Goal: Information Seeking & Learning: Learn about a topic

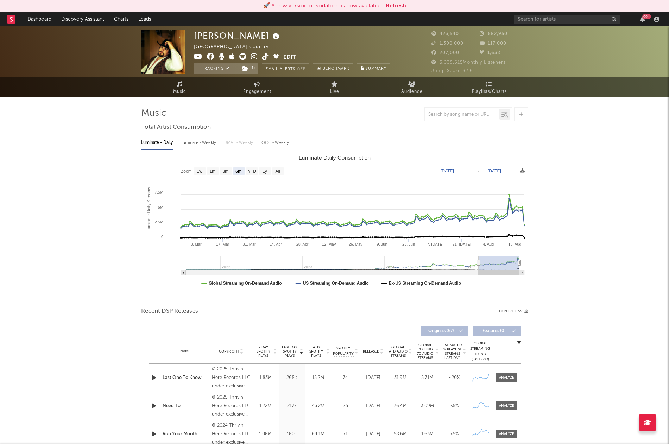
select select "6m"
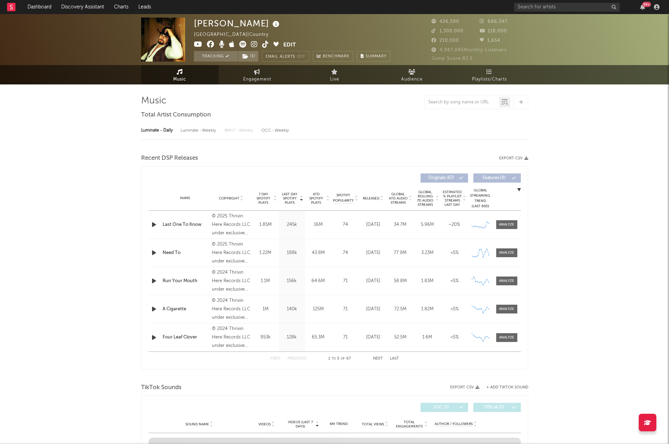
select select "6m"
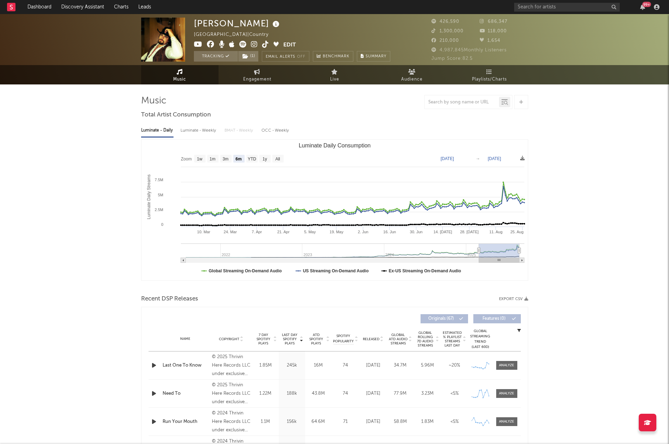
click at [454, 157] on text "[DATE]" at bounding box center [446, 158] width 13 height 5
click at [468, 158] on input "[DATE]" at bounding box center [451, 158] width 33 height 7
click at [454, 158] on text "[DATE]" at bounding box center [446, 158] width 13 height 5
click at [468, 159] on input "[DATE]" at bounding box center [451, 158] width 33 height 7
type input "[DATE]"
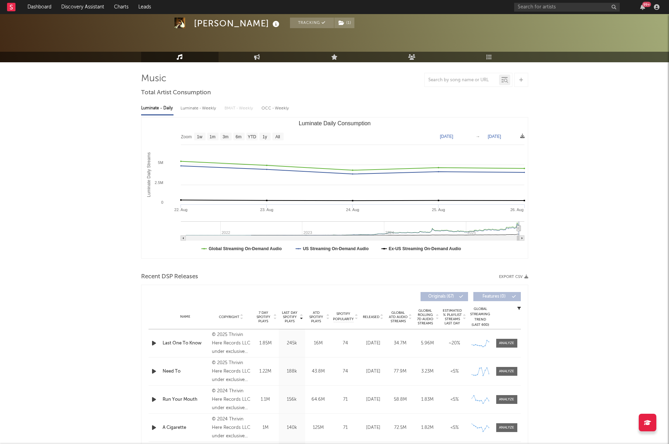
scroll to position [24, 0]
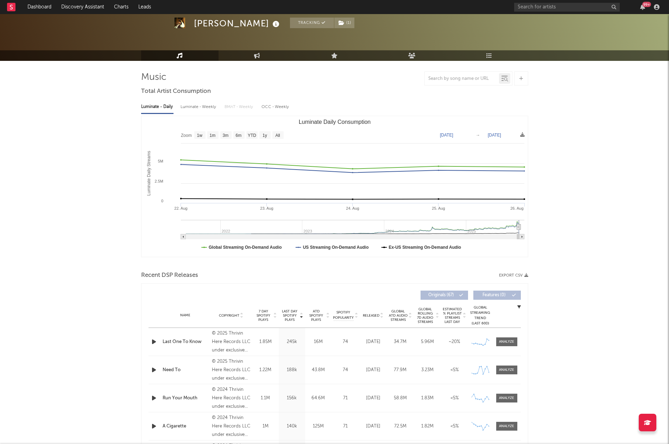
click at [202, 107] on div "Luminate - Weekly" at bounding box center [198, 107] width 37 height 12
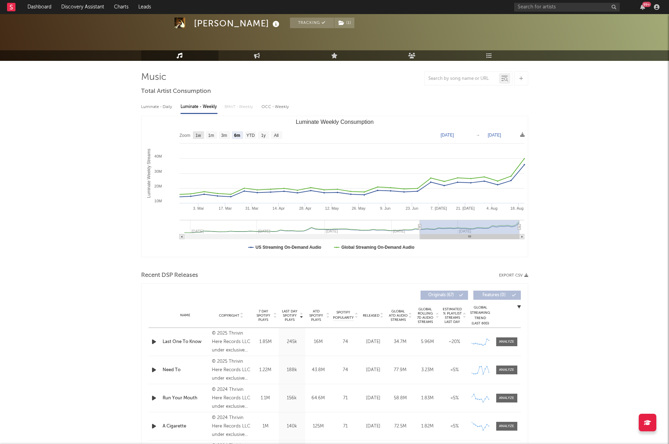
click at [199, 133] on text "1w" at bounding box center [198, 135] width 6 height 5
select select "1w"
type input "[DATE]"
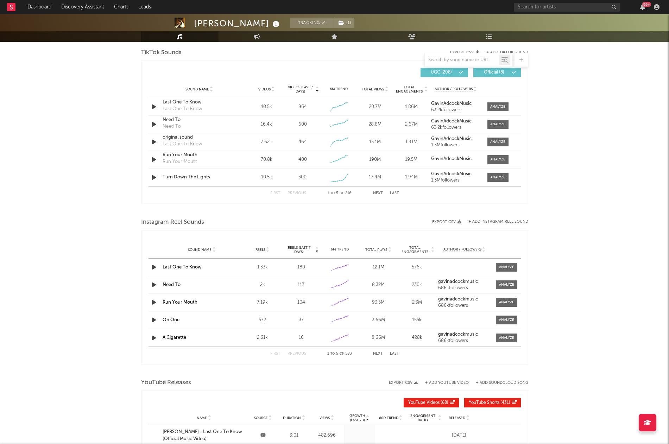
scroll to position [479, 0]
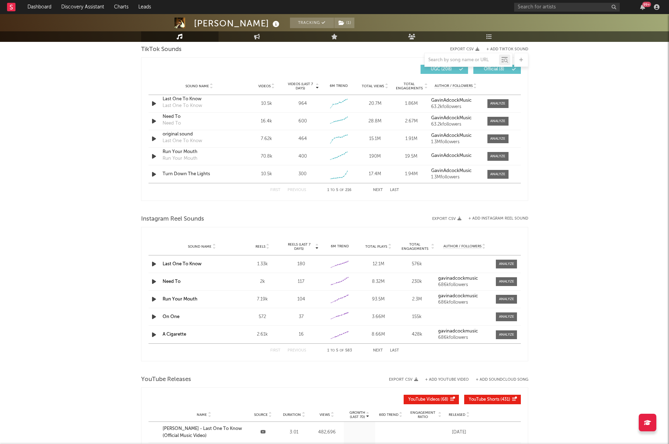
click at [305, 85] on span "Videos (last 7 days)" at bounding box center [300, 86] width 28 height 8
click at [298, 245] on span "Reels (last 7 days)" at bounding box center [298, 246] width 31 height 8
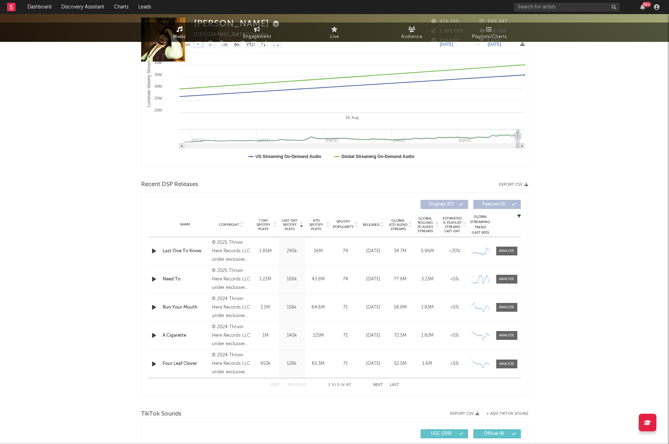
scroll to position [0, 0]
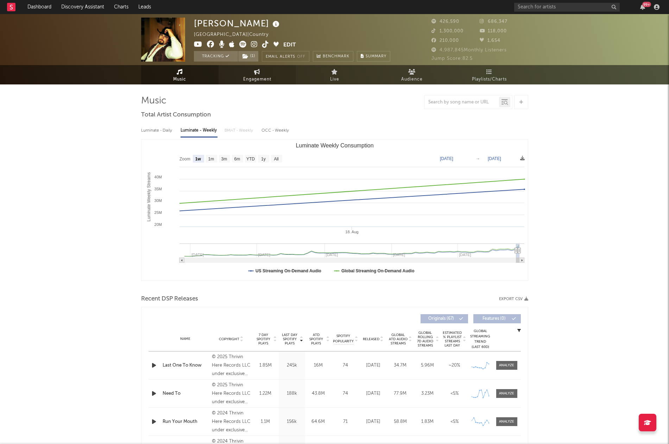
click at [265, 78] on span "Engagement" at bounding box center [257, 79] width 28 height 8
select select "1w"
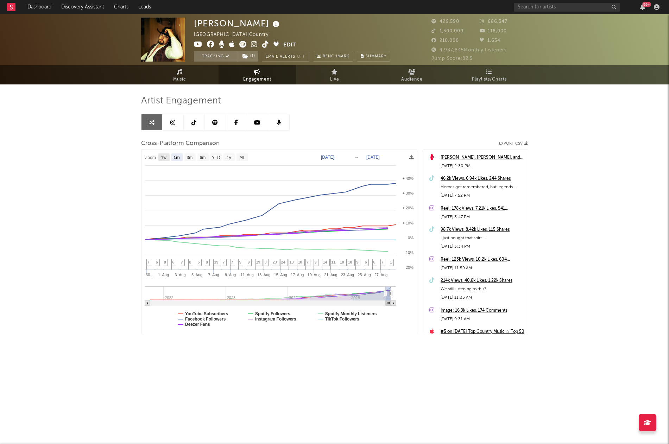
click at [161, 157] on text "1w" at bounding box center [164, 157] width 6 height 5
select select "1w"
type input "[DATE]"
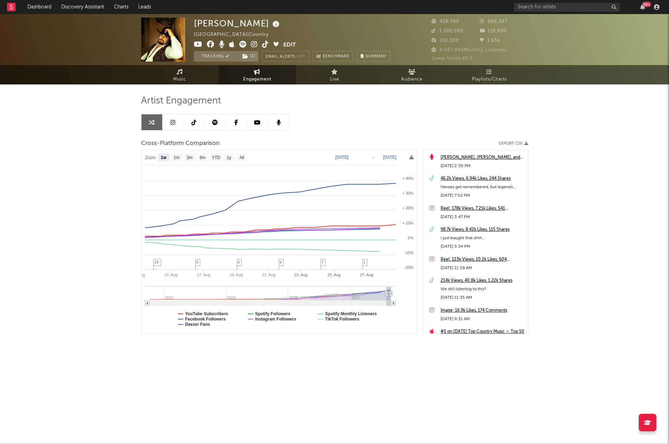
select select "1w"
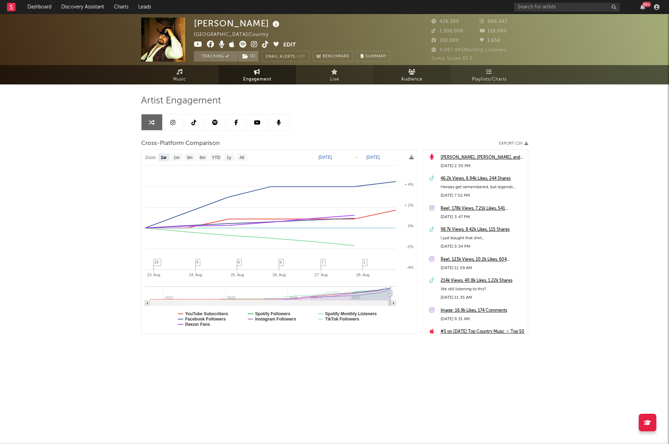
click at [415, 78] on span "Audience" at bounding box center [411, 79] width 21 height 8
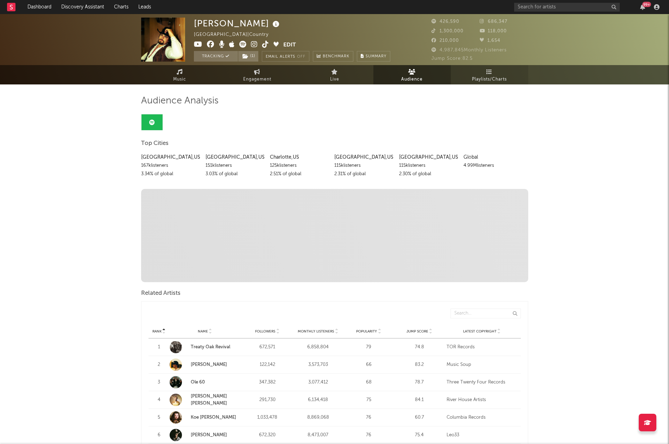
click at [482, 77] on span "Playlists/Charts" at bounding box center [489, 79] width 35 height 8
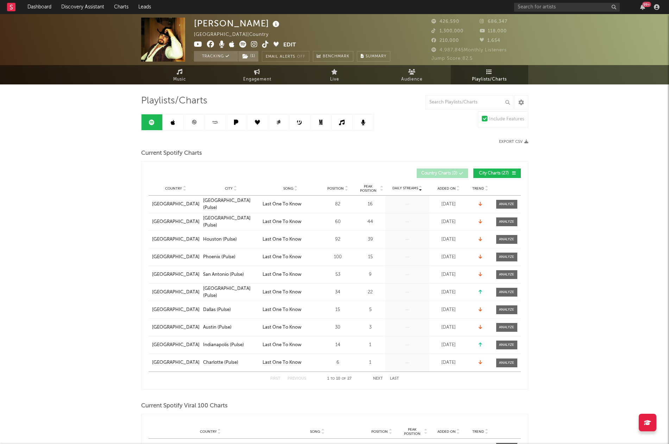
click at [177, 123] on link at bounding box center [172, 122] width 21 height 16
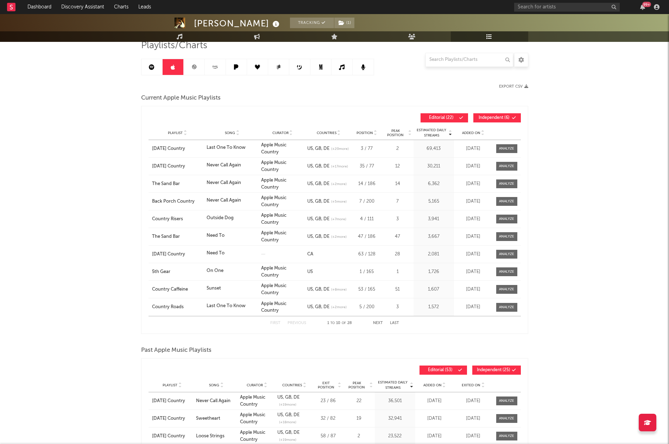
scroll to position [58, 0]
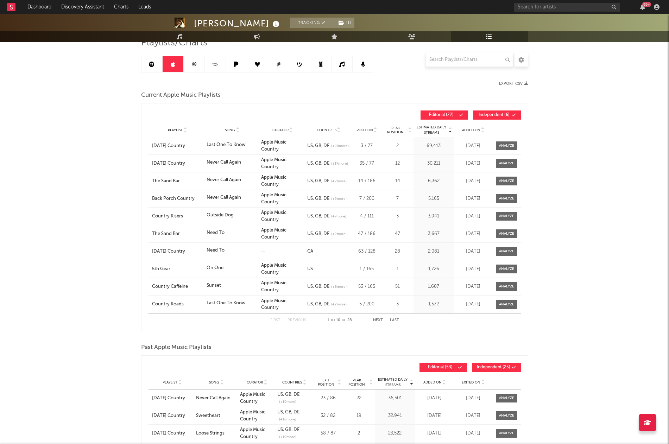
click at [217, 65] on icon at bounding box center [217, 65] width 1 height 1
